Goal: Task Accomplishment & Management: Use online tool/utility

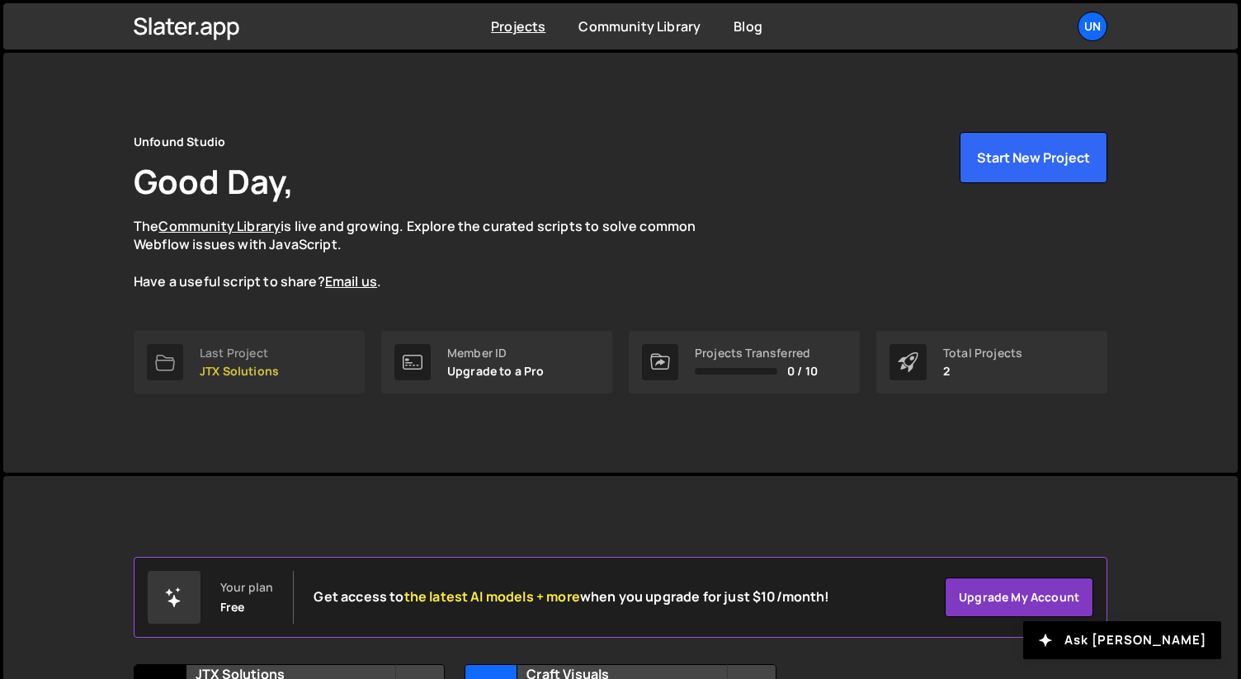
click at [258, 359] on div "Last Project" at bounding box center [239, 353] width 79 height 13
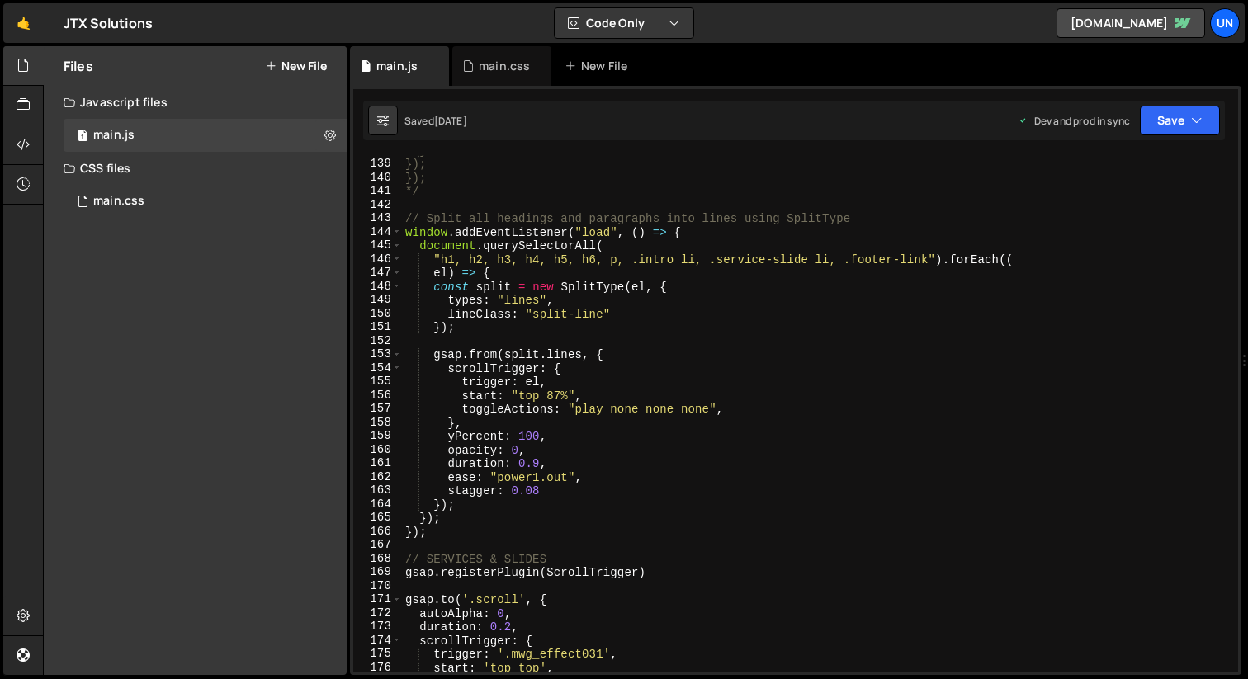
scroll to position [1869, 0]
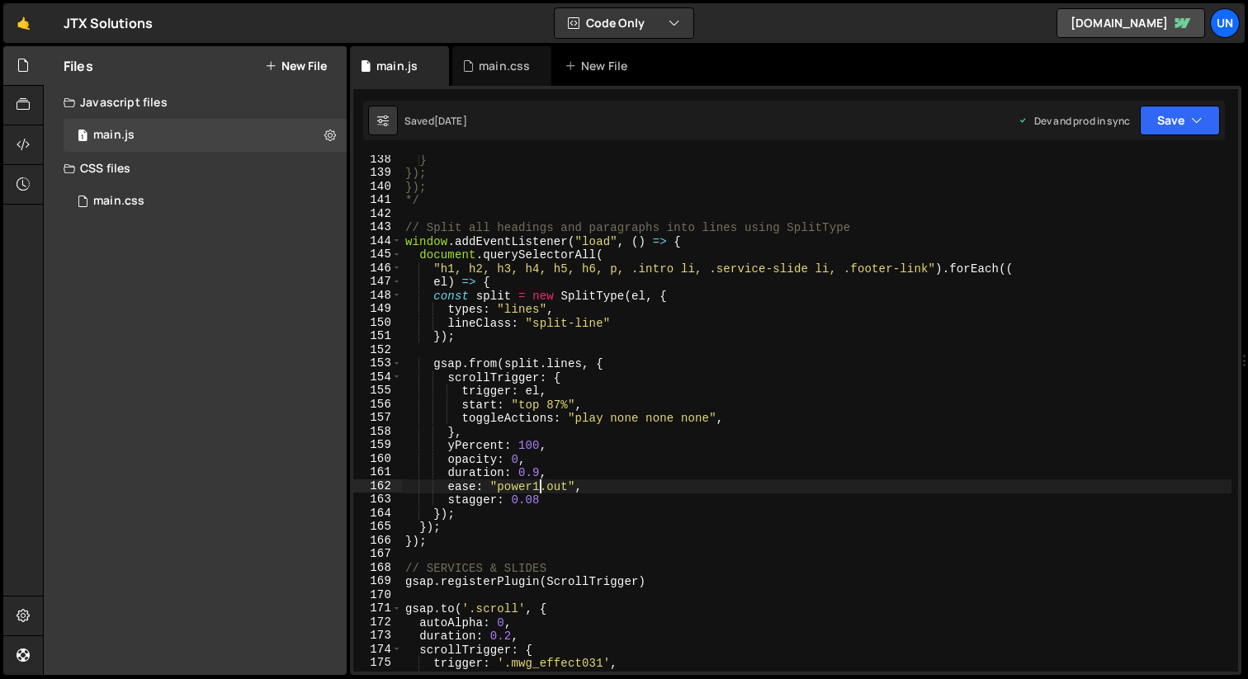
click at [541, 490] on div "} }); }); */ // Split all headings and paragraphs into lines using SplitType wi…" at bounding box center [816, 425] width 829 height 544
type textarea "ease: "power2.out","
click at [1188, 126] on button "Save" at bounding box center [1180, 121] width 80 height 30
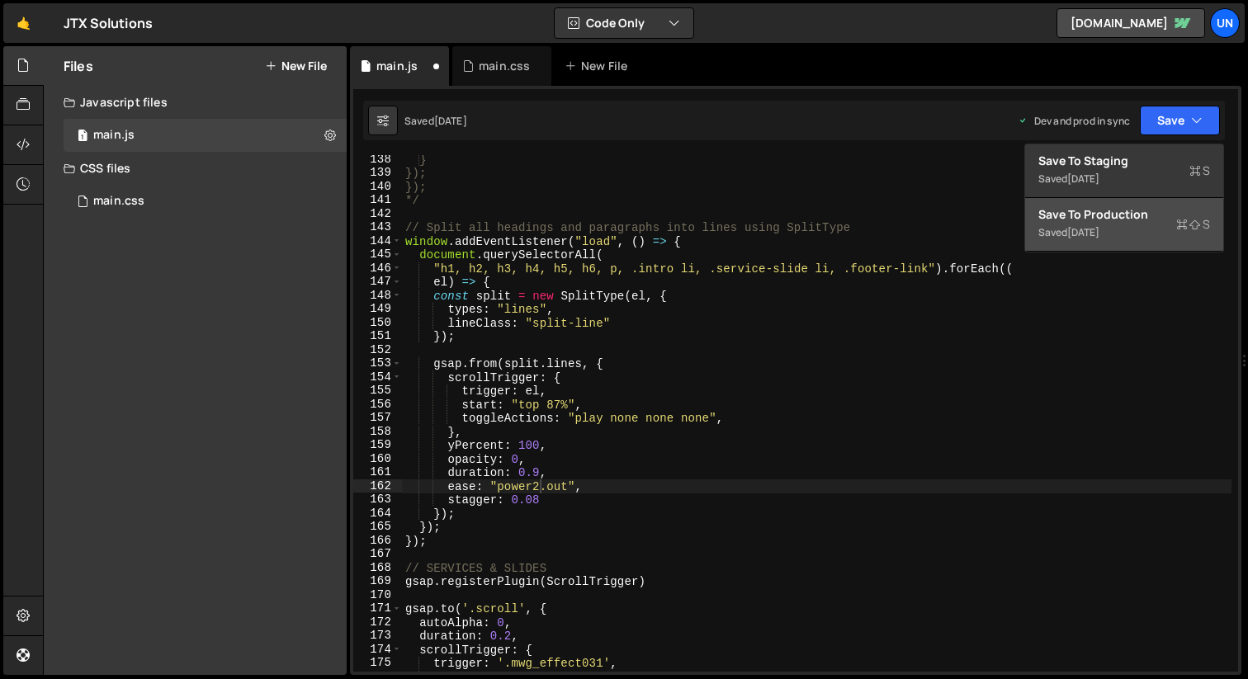
click at [1125, 215] on div "Save to Production S" at bounding box center [1124, 214] width 172 height 17
